Goal: Transaction & Acquisition: Purchase product/service

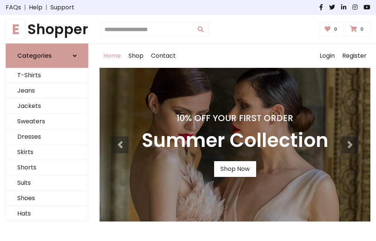
click at [188, 120] on h4 "10% Off Your First Order" at bounding box center [234, 118] width 187 height 11
click at [235, 169] on link "Shop Now" at bounding box center [235, 169] width 42 height 16
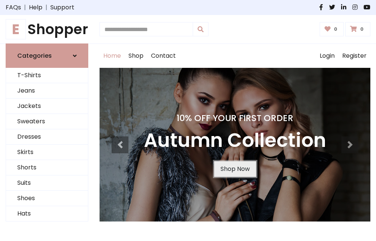
click at [235, 169] on link "Shop Now" at bounding box center [235, 169] width 42 height 16
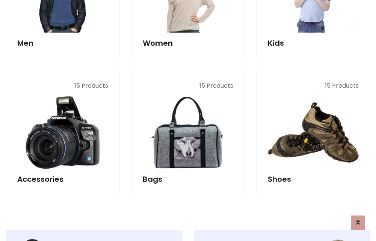
scroll to position [748, 0]
